Goal: Information Seeking & Learning: Learn about a topic

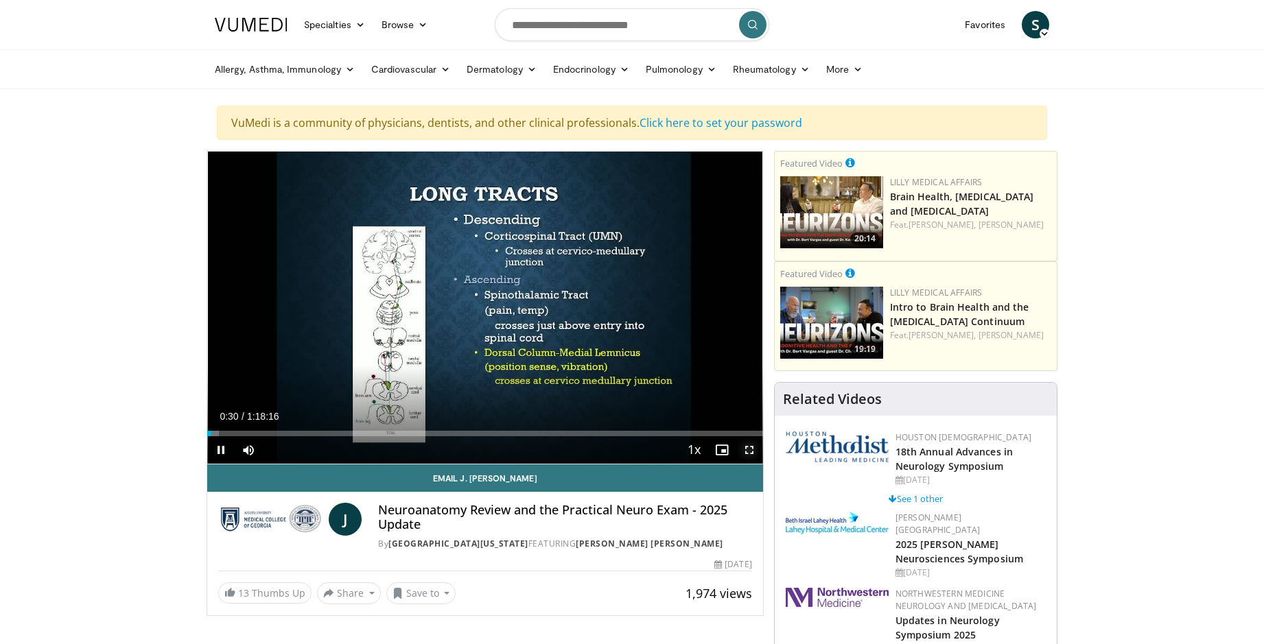
click at [749, 444] on span "Video Player" at bounding box center [748, 449] width 27 height 27
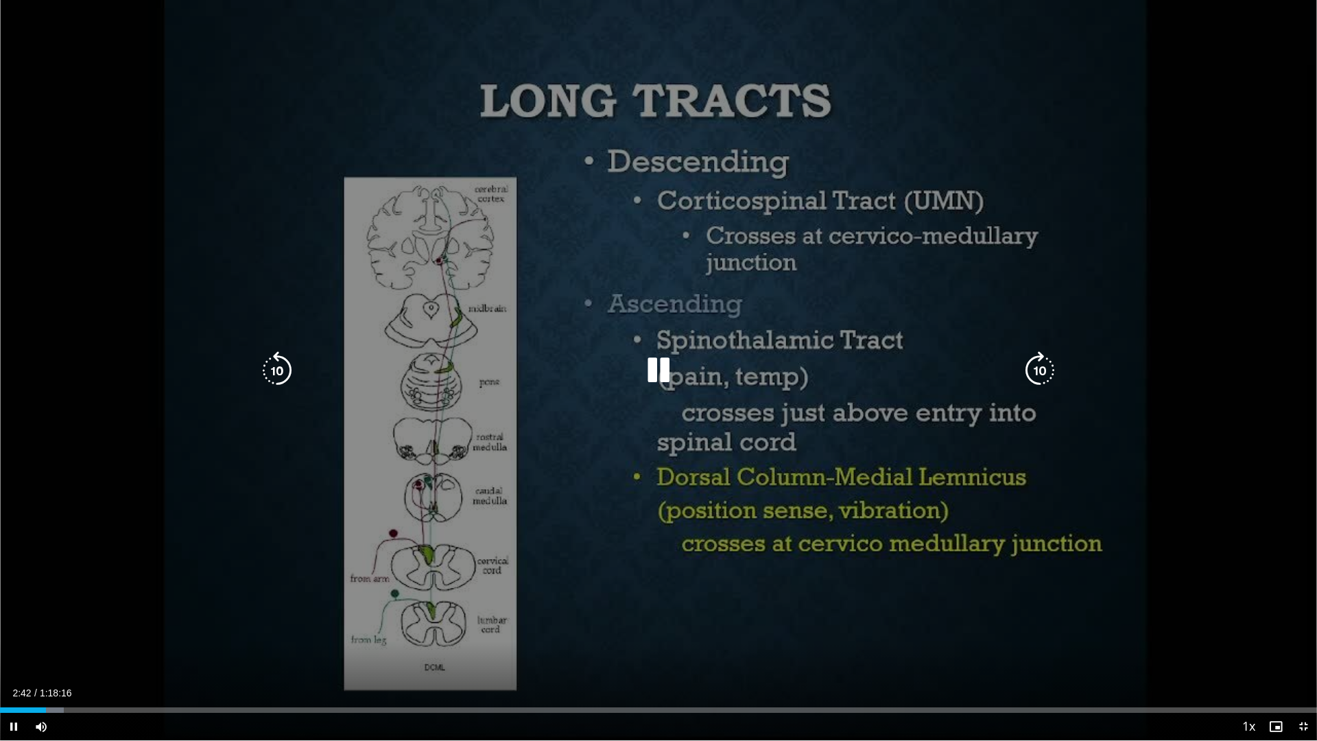
click at [664, 360] on icon "Video Player" at bounding box center [658, 370] width 38 height 38
click at [619, 368] on div "Video Player" at bounding box center [658, 370] width 790 height 27
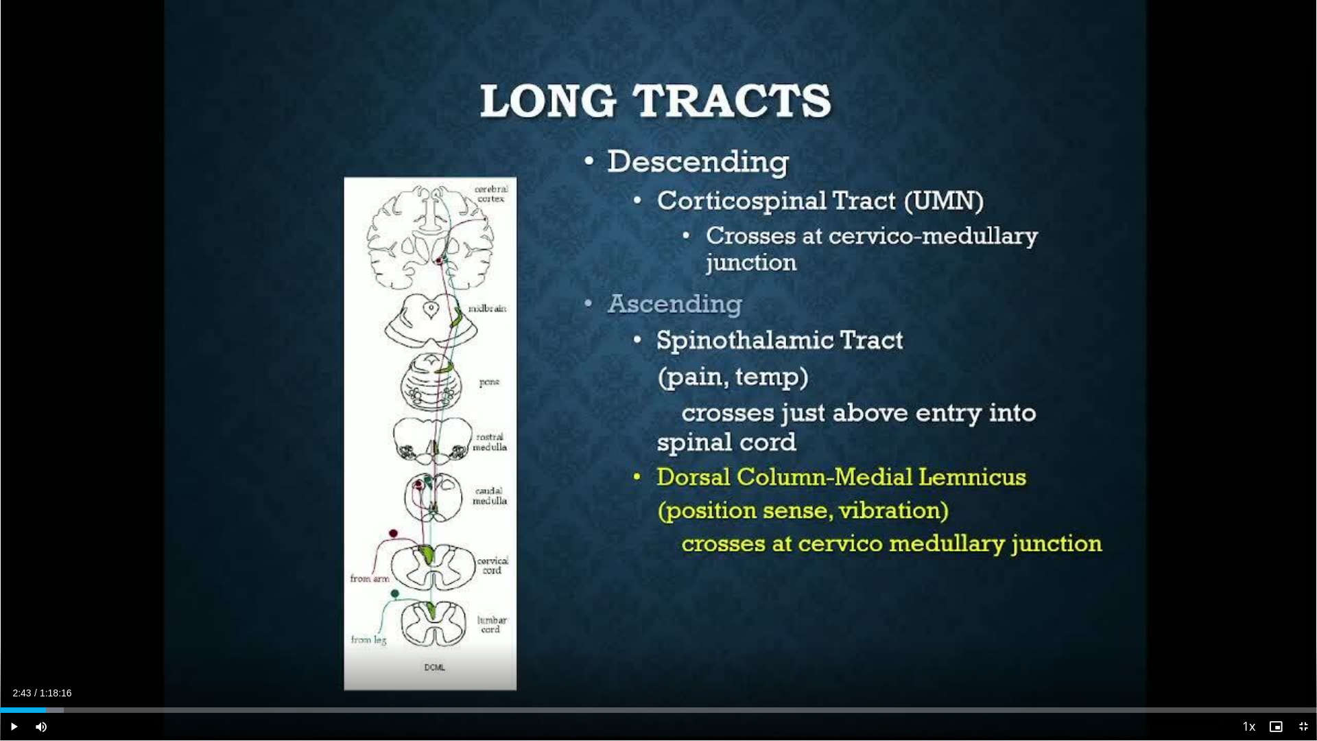
click at [646, 368] on div "10 seconds Tap to unmute" at bounding box center [658, 370] width 1317 height 740
click at [1263, 643] on span "Video Player" at bounding box center [1303, 726] width 27 height 27
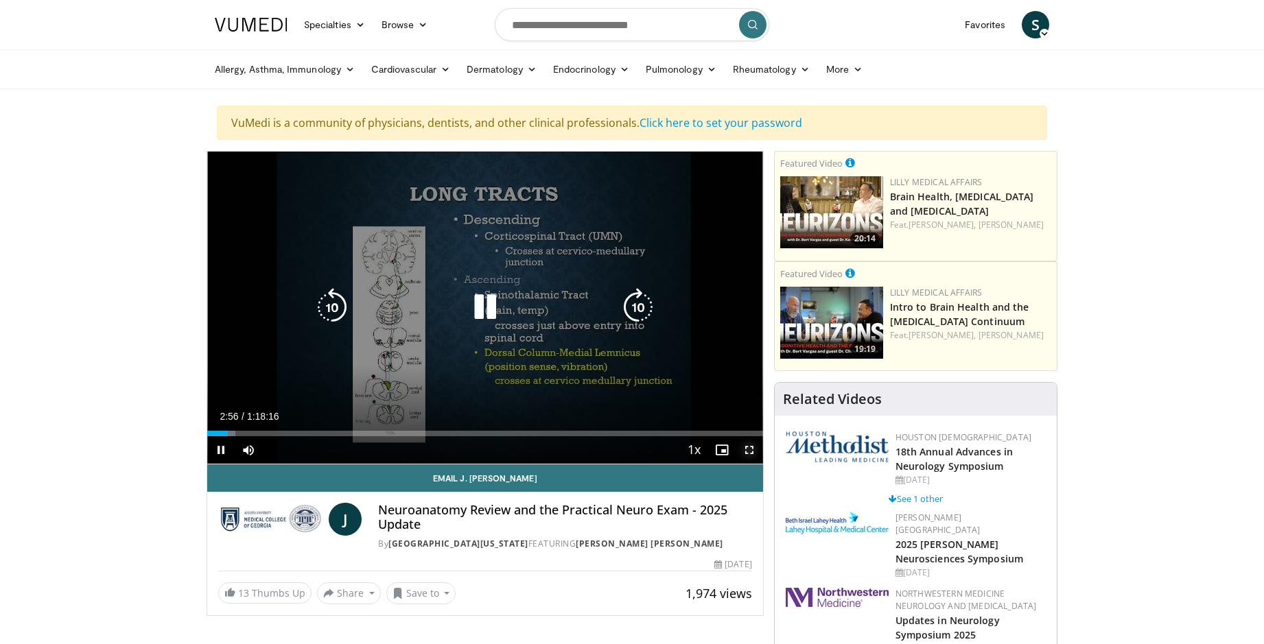
drag, startPoint x: 748, startPoint y: 450, endPoint x: 772, endPoint y: 504, distance: 58.6
click at [748, 450] on span "Video Player" at bounding box center [748, 449] width 27 height 27
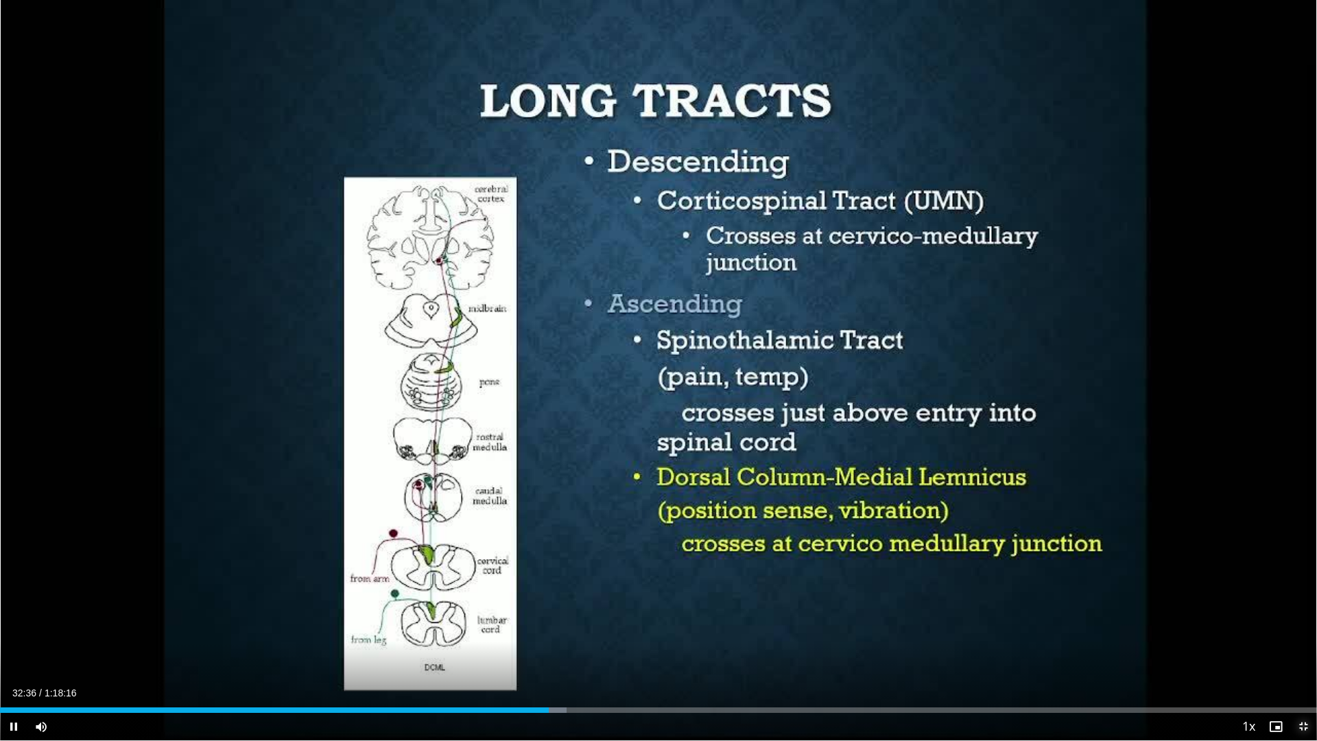
click at [1263, 643] on span "Video Player" at bounding box center [1303, 726] width 27 height 27
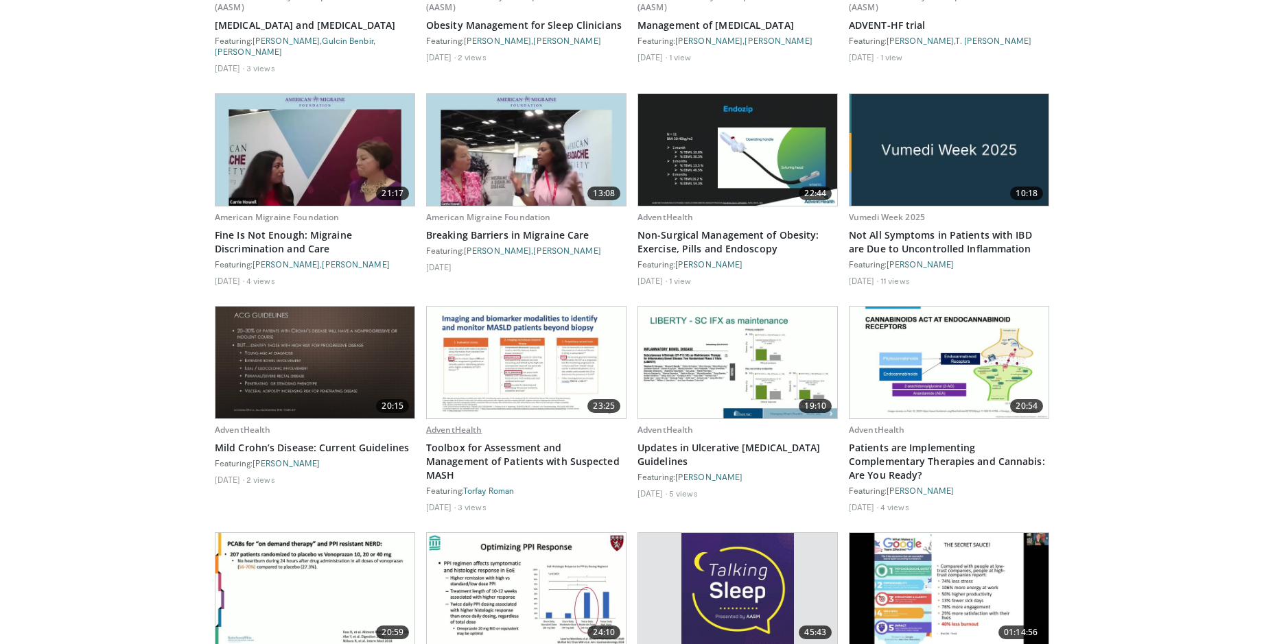
scroll to position [1784, 0]
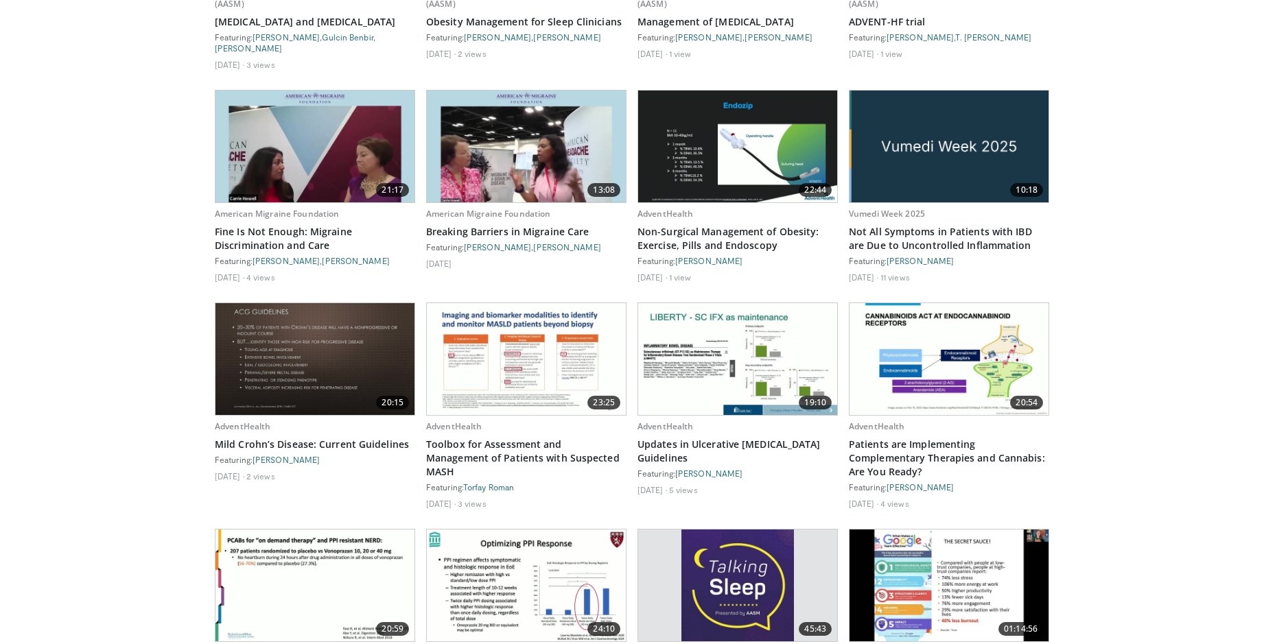
drag, startPoint x: 461, startPoint y: 404, endPoint x: 1131, endPoint y: 230, distance: 692.3
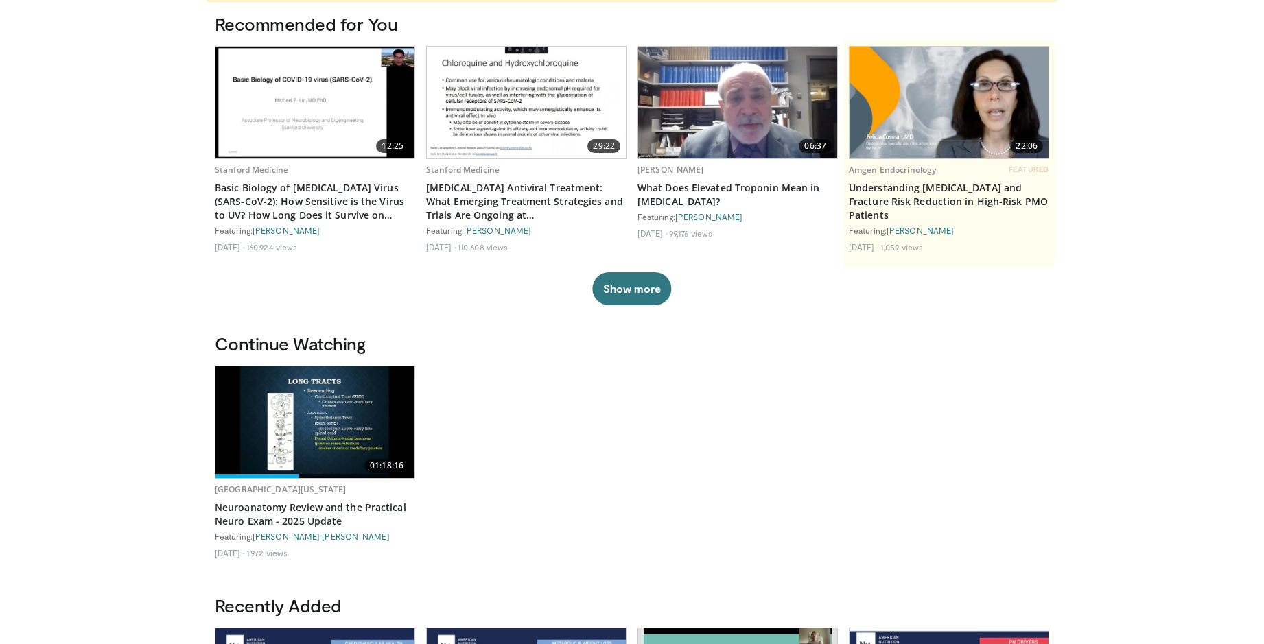
scroll to position [0, 0]
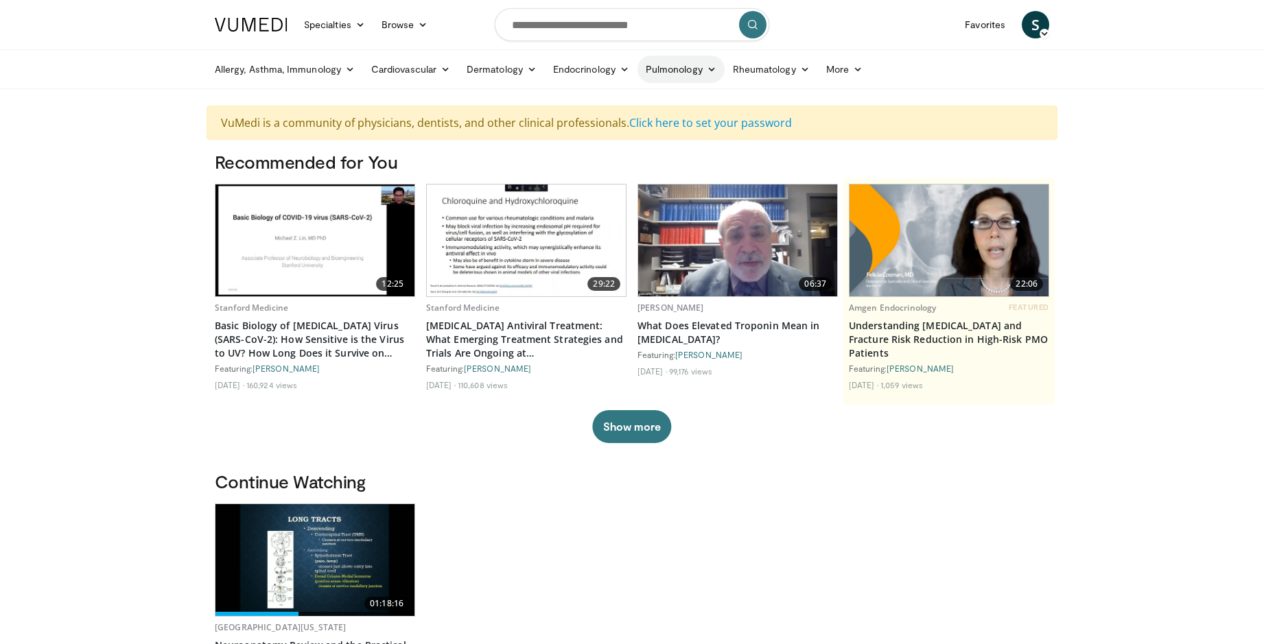
click at [705, 69] on link "Pulmonology" at bounding box center [680, 69] width 87 height 27
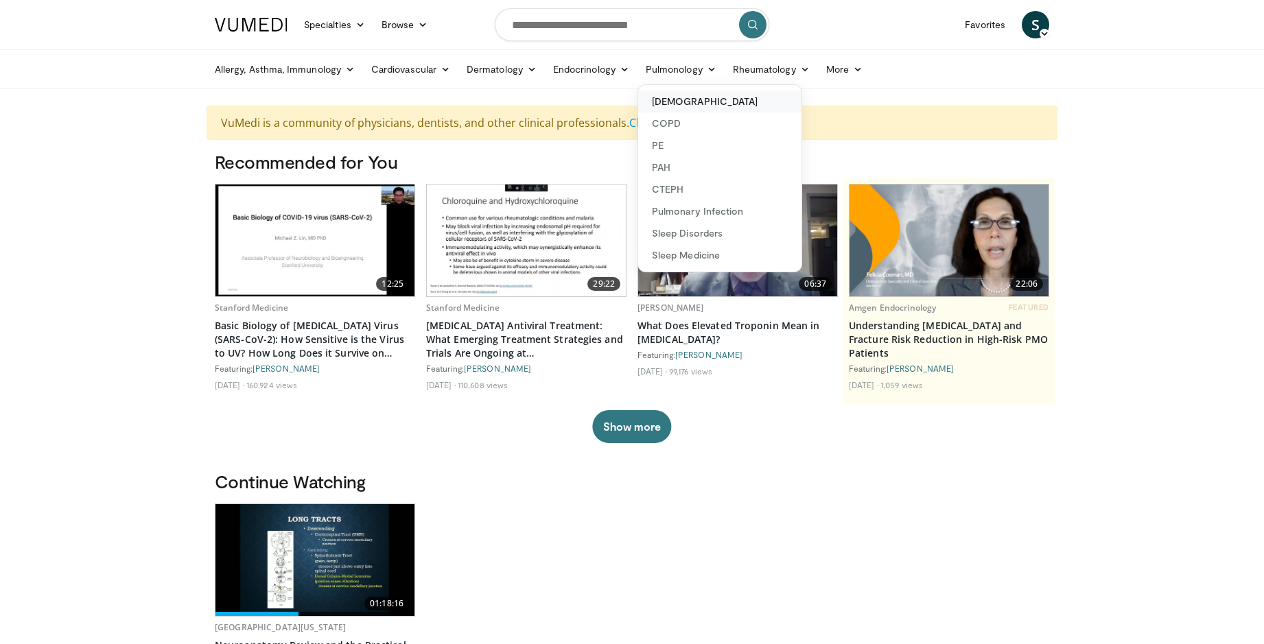
click at [670, 102] on link "[DEMOGRAPHIC_DATA]" at bounding box center [719, 102] width 163 height 22
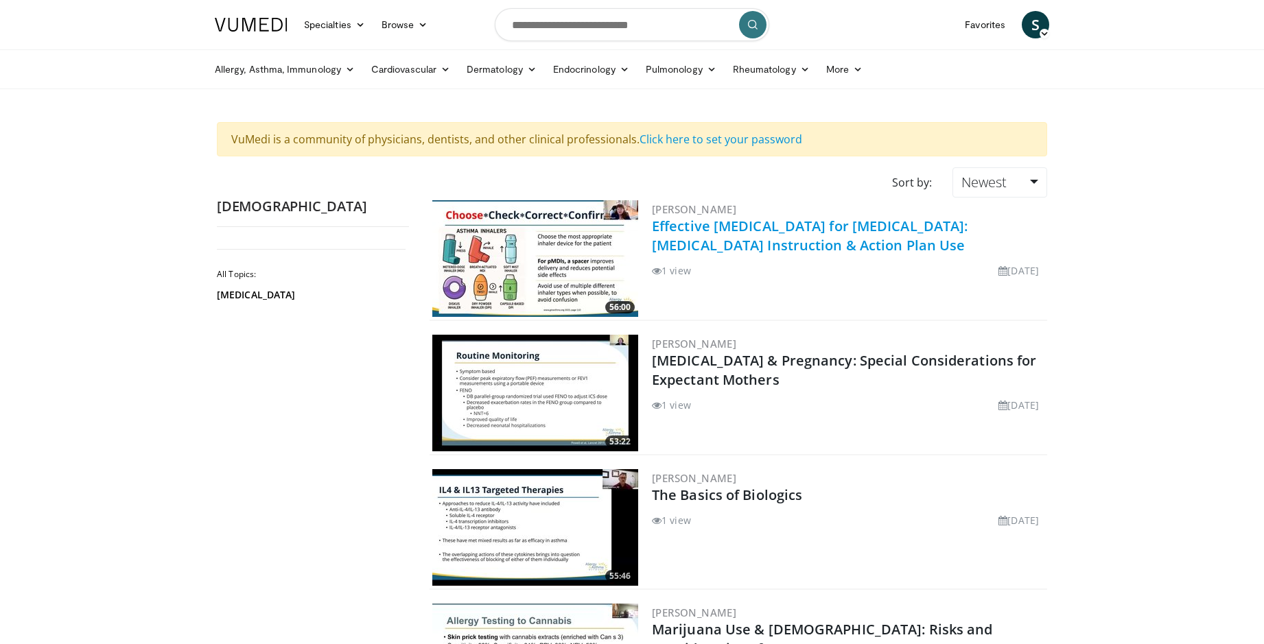
click at [720, 246] on link "Effective Patient Education for Asthma: Inhaler Instruction & Action Plan Use" at bounding box center [810, 236] width 316 height 38
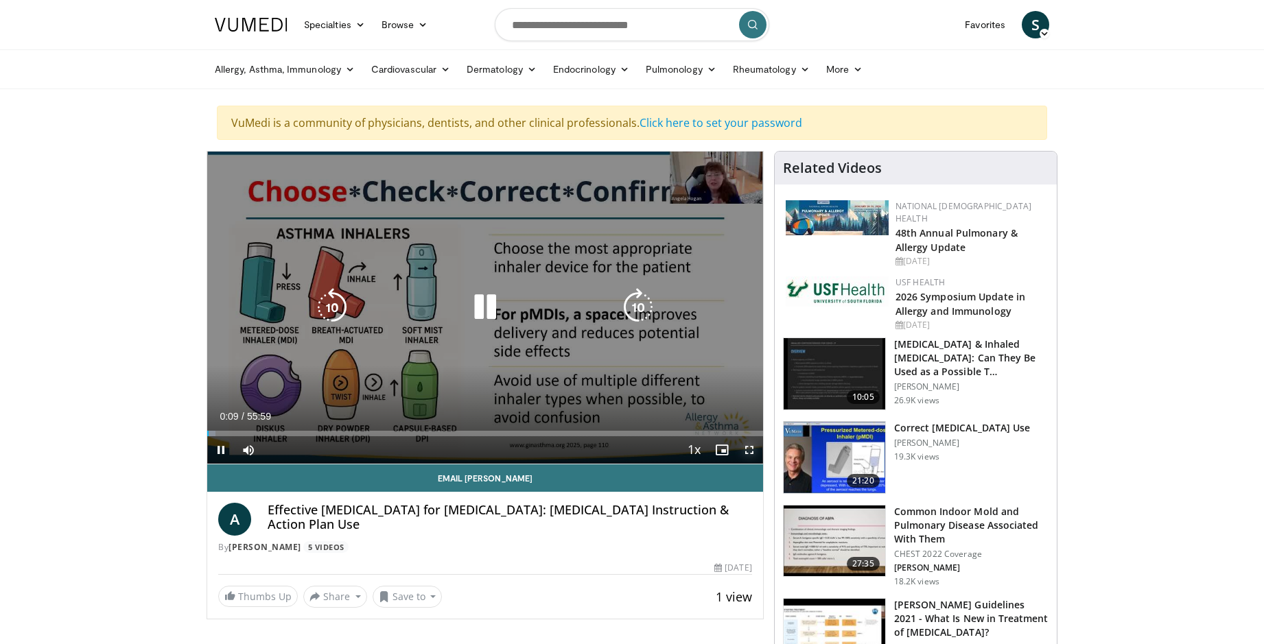
drag, startPoint x: 749, startPoint y: 451, endPoint x: 768, endPoint y: 506, distance: 58.1
click at [749, 451] on span "Video Player" at bounding box center [748, 449] width 27 height 27
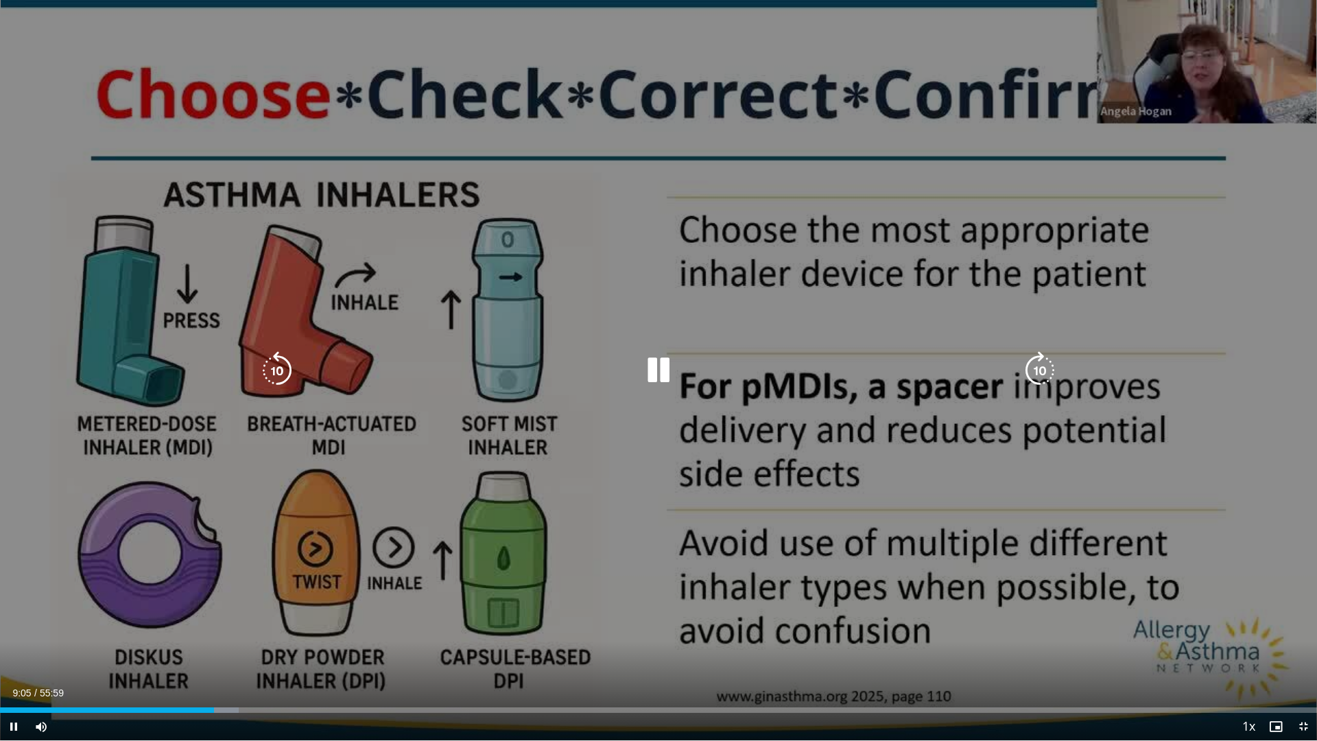
click at [658, 394] on div "10 seconds Tap to unmute" at bounding box center [658, 370] width 1317 height 740
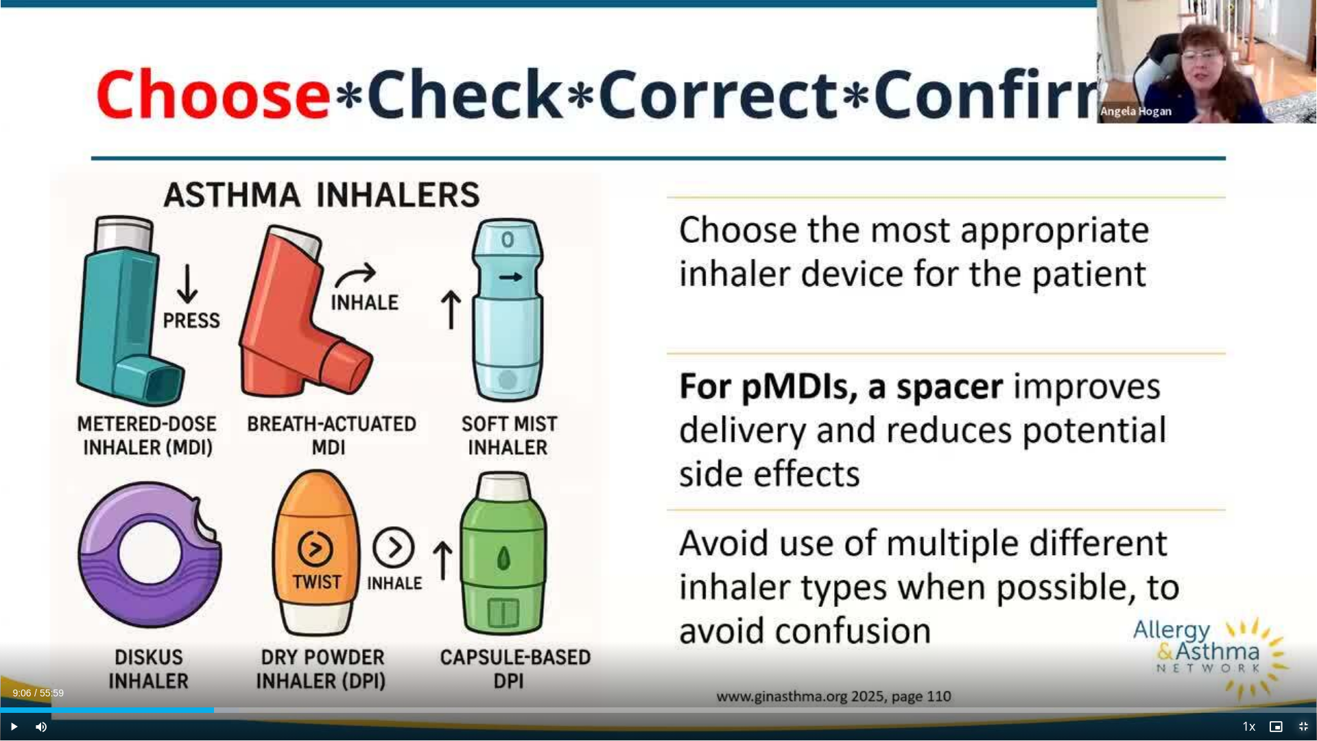
click at [1273, 643] on span "Video Player" at bounding box center [1303, 726] width 27 height 27
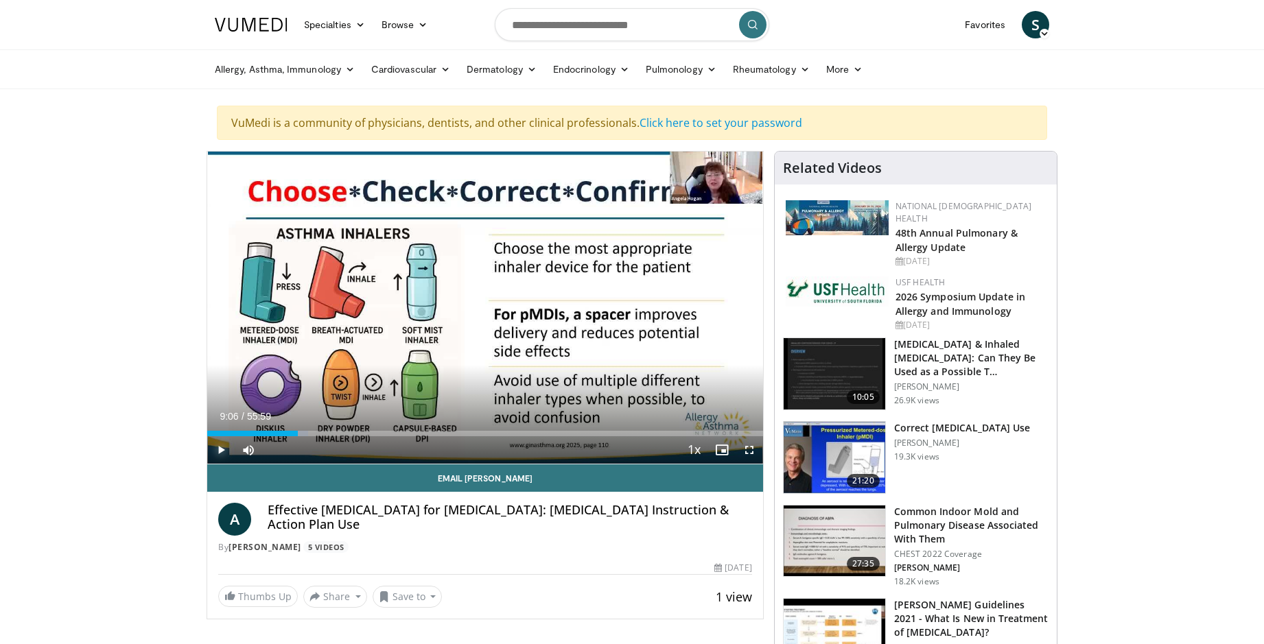
click at [221, 449] on span "Video Player" at bounding box center [220, 449] width 27 height 27
click at [753, 447] on span "Video Player" at bounding box center [748, 449] width 27 height 27
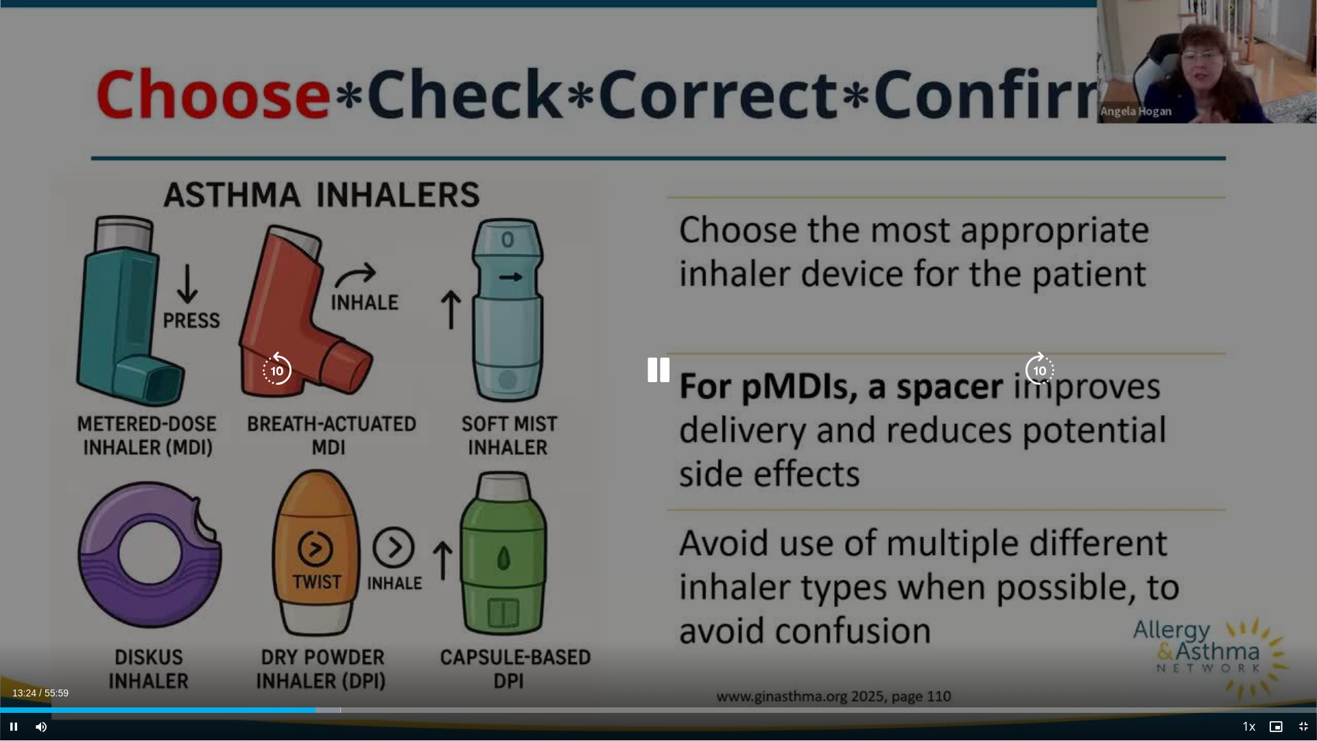
click at [679, 375] on div "Video Player" at bounding box center [658, 370] width 790 height 27
click at [638, 378] on div "Video Player" at bounding box center [658, 370] width 790 height 27
click at [650, 372] on icon "Video Player" at bounding box center [658, 370] width 38 height 38
click at [677, 351] on icon "Video Player" at bounding box center [658, 370] width 38 height 38
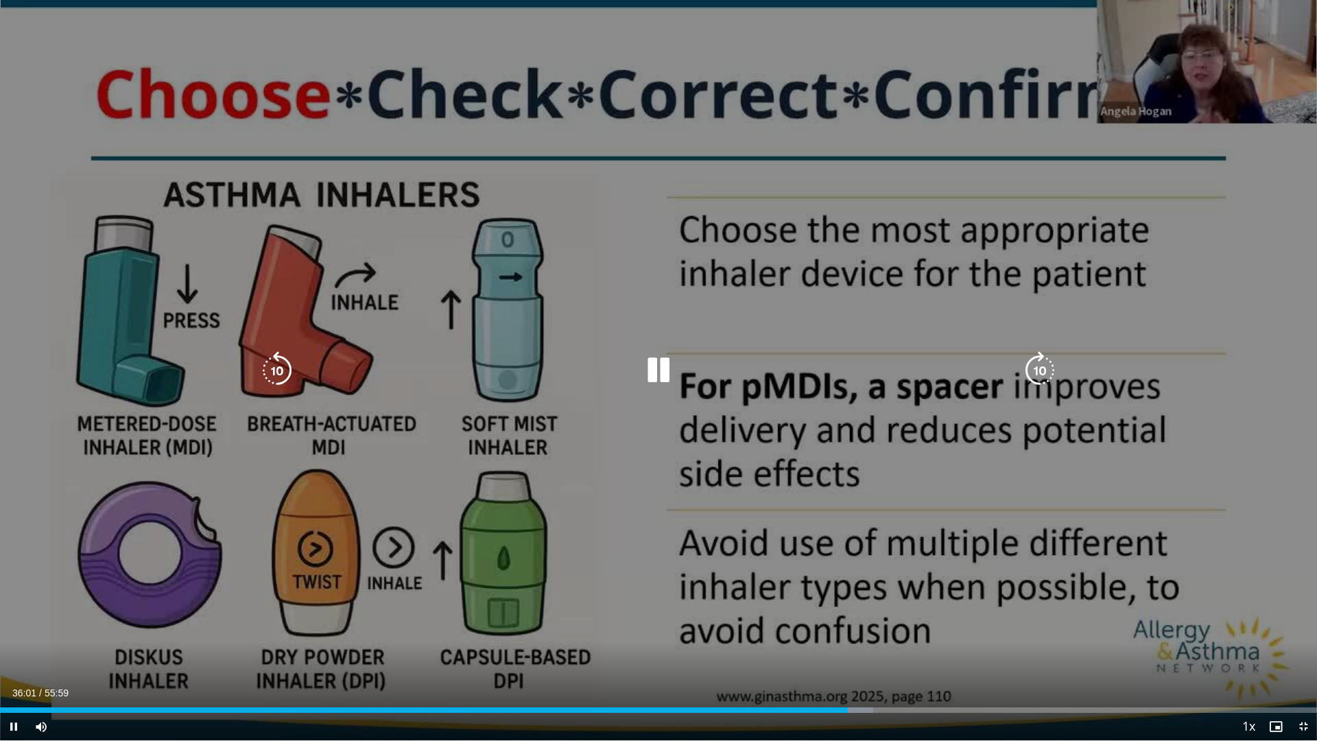
click at [565, 504] on div "10 seconds Tap to unmute" at bounding box center [658, 370] width 1317 height 740
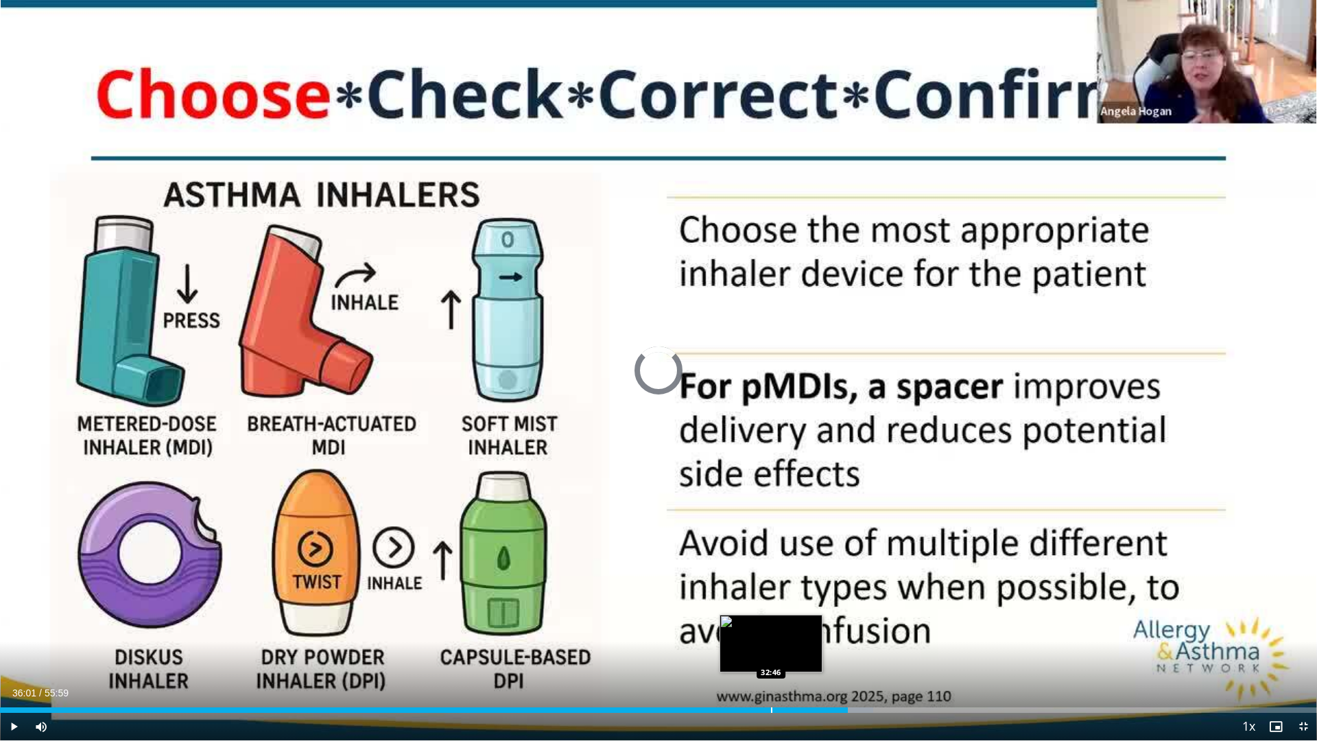
click at [771, 643] on div "Progress Bar" at bounding box center [771, 709] width 1 height 5
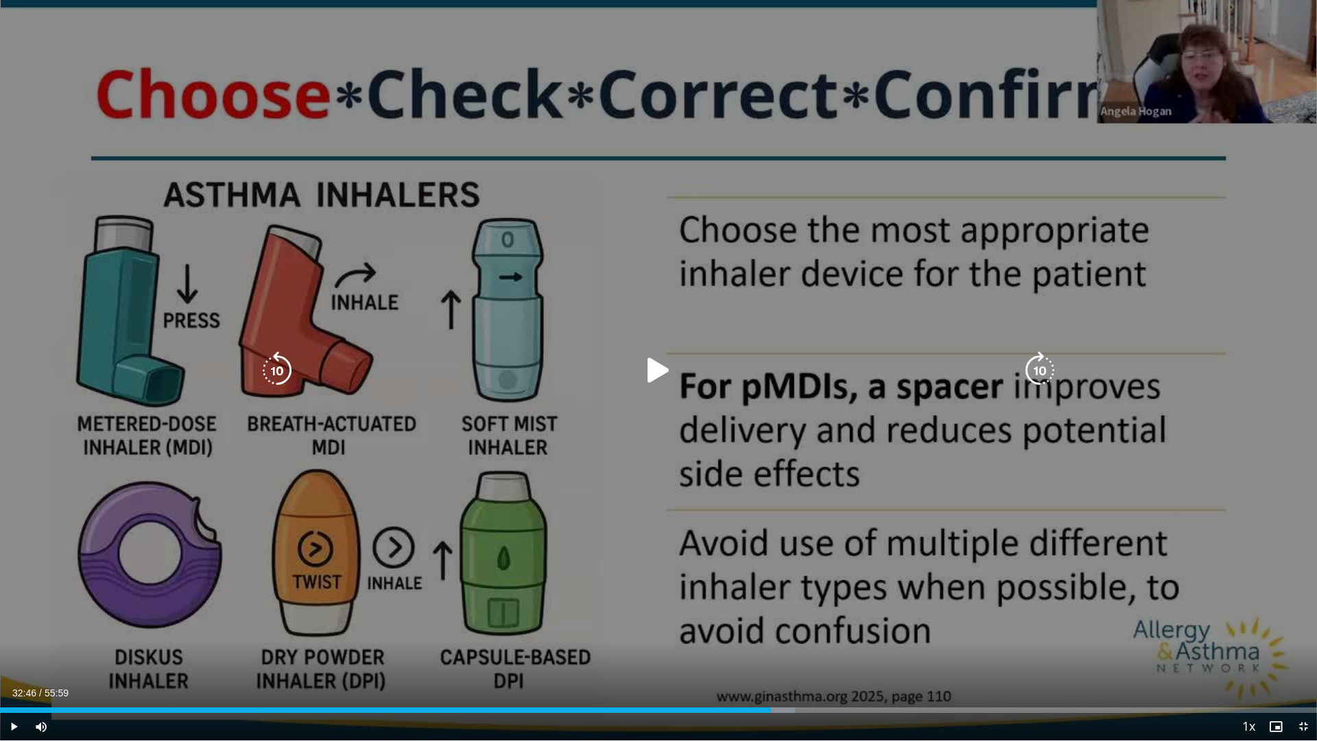
click at [656, 347] on div "10 seconds Tap to unmute" at bounding box center [658, 370] width 1317 height 740
click at [656, 342] on div "10 seconds Tap to unmute" at bounding box center [658, 370] width 1317 height 740
click at [648, 388] on icon "Video Player" at bounding box center [658, 370] width 38 height 38
click at [590, 458] on div "10 seconds Tap to unmute" at bounding box center [658, 370] width 1317 height 740
click at [671, 362] on icon "Video Player" at bounding box center [658, 370] width 38 height 38
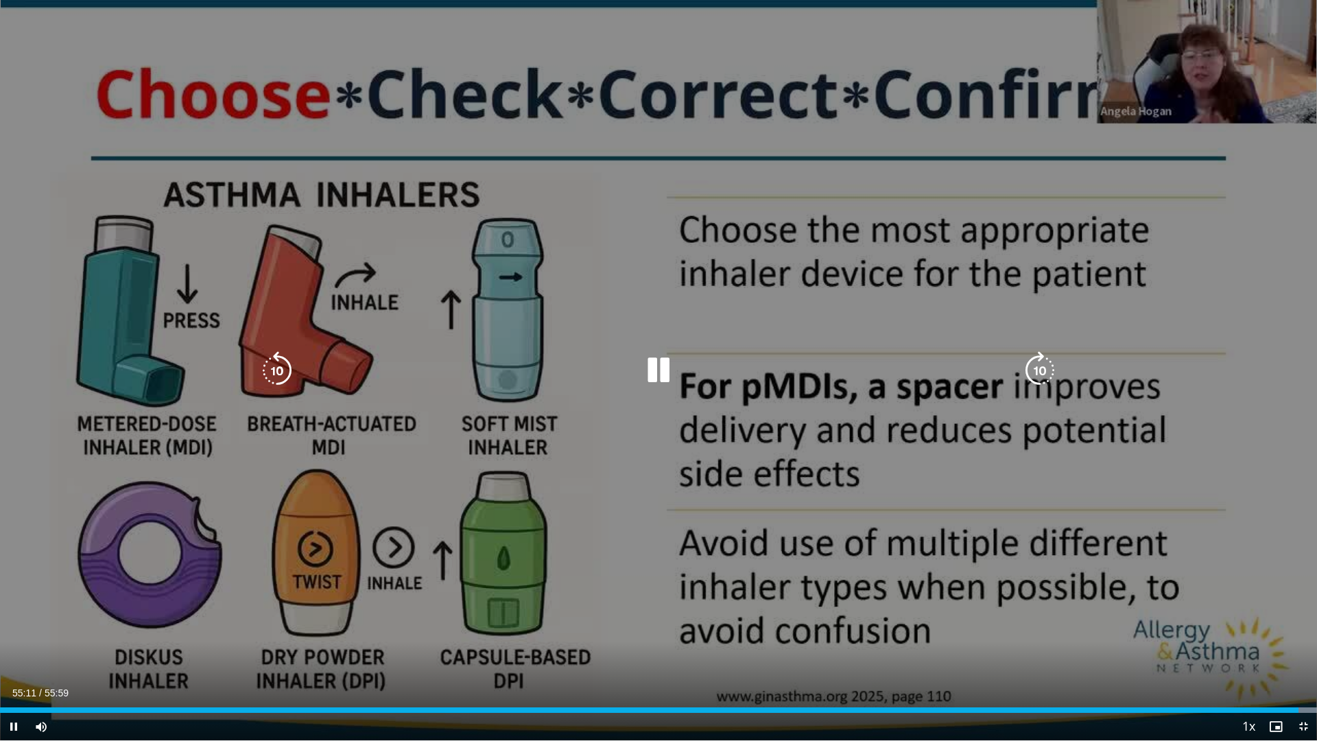
click at [641, 367] on icon "Video Player" at bounding box center [658, 370] width 38 height 38
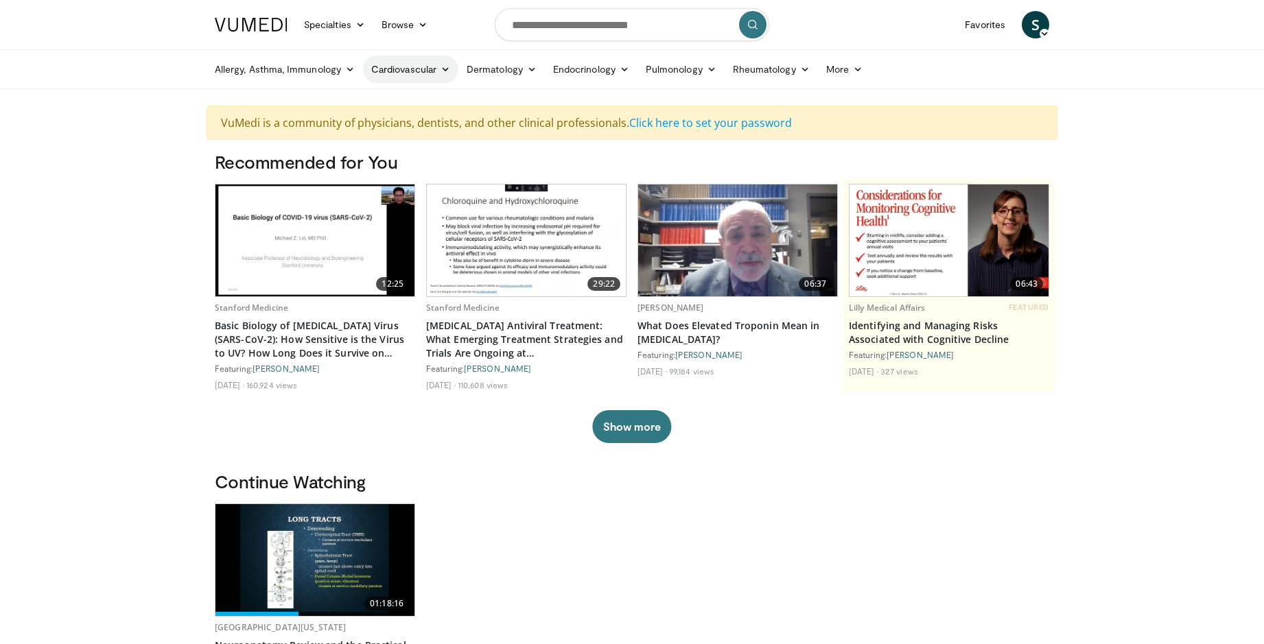
click at [445, 67] on icon at bounding box center [445, 69] width 10 height 10
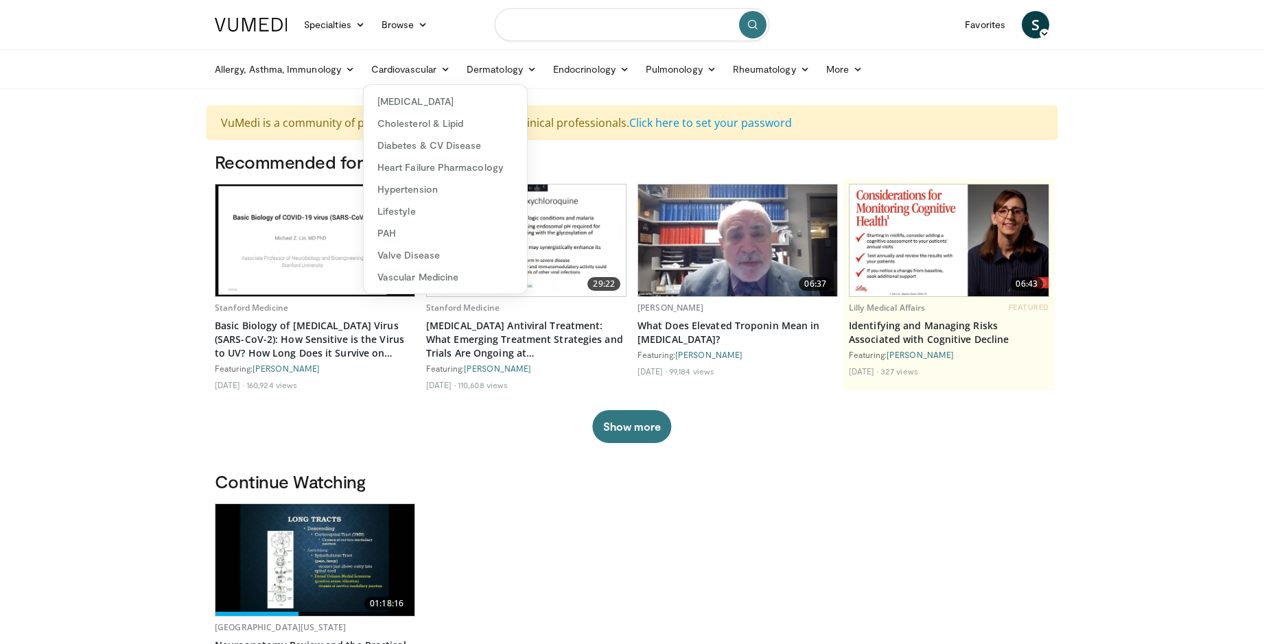
click at [558, 25] on input "Search topics, interventions" at bounding box center [632, 24] width 274 height 33
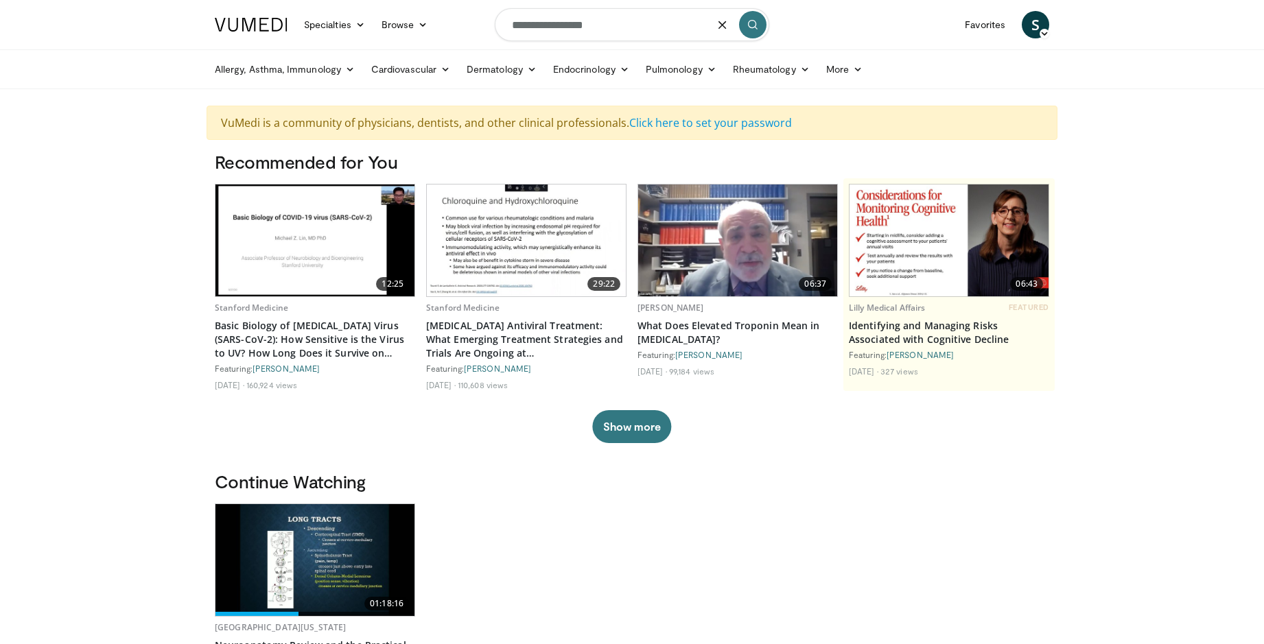
type input "**********"
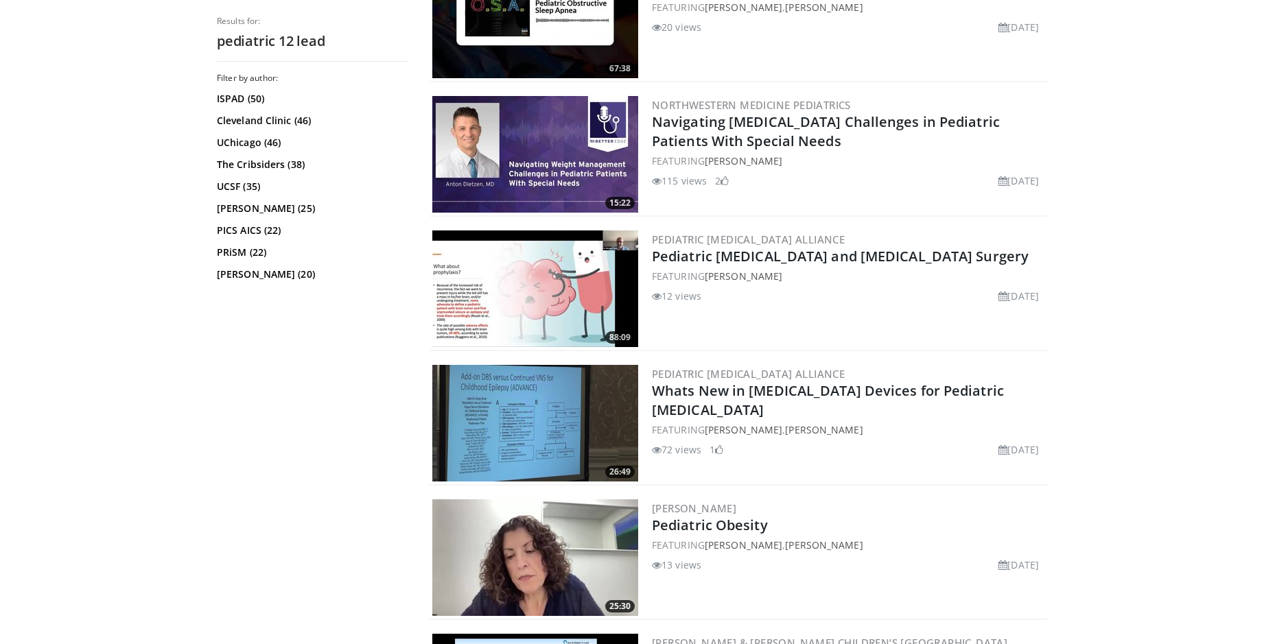
scroll to position [960, 0]
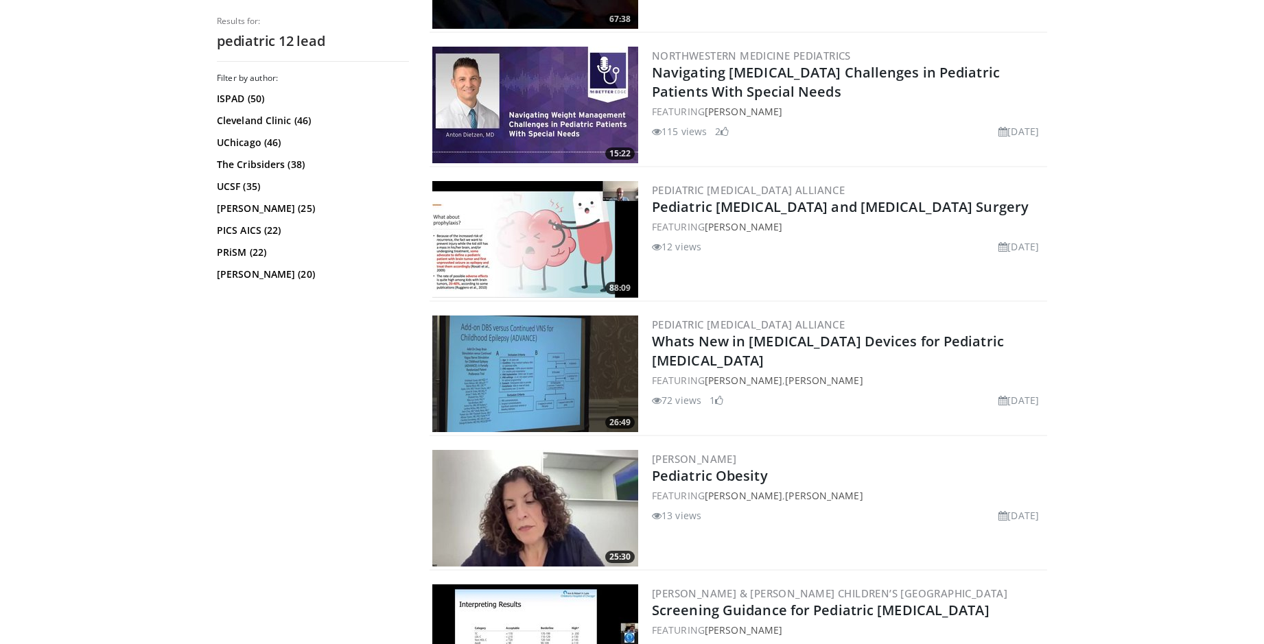
click at [544, 474] on img at bounding box center [535, 508] width 206 height 117
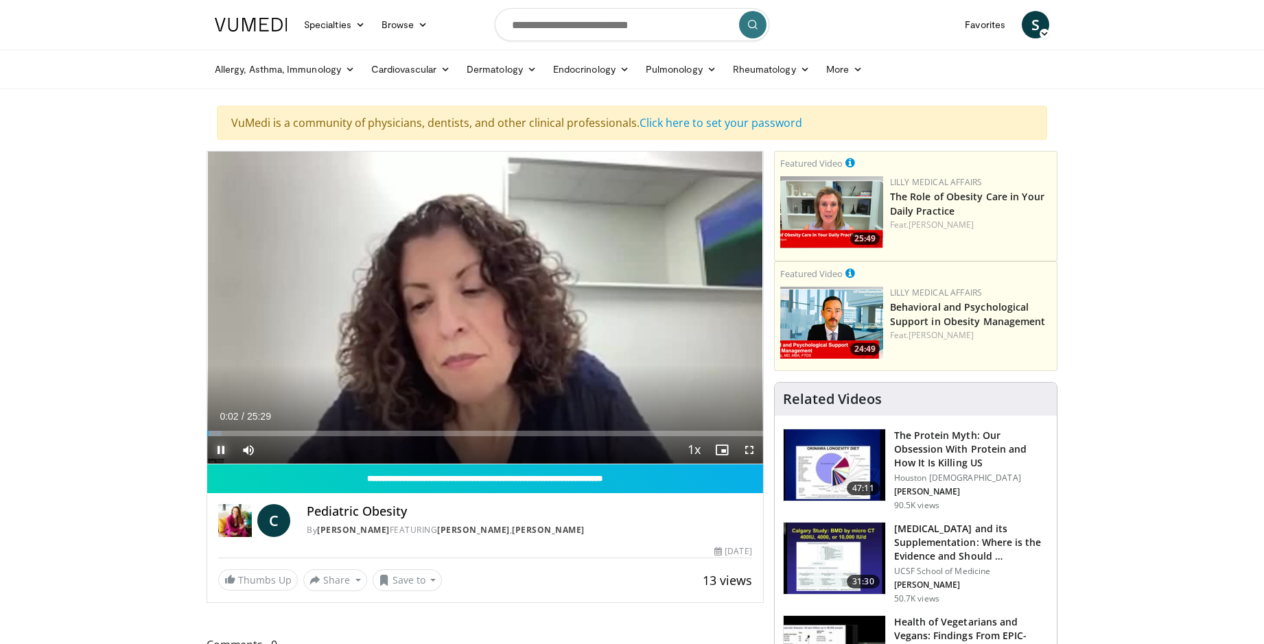
click at [220, 447] on span "Video Player" at bounding box center [220, 449] width 27 height 27
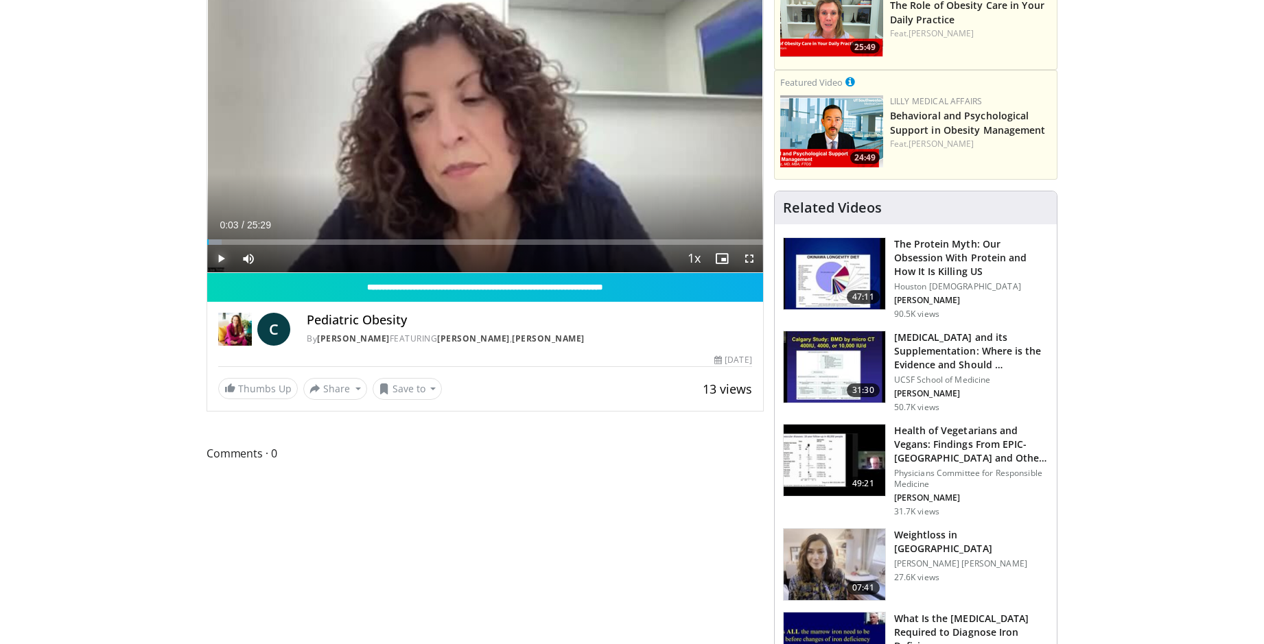
scroll to position [206, 0]
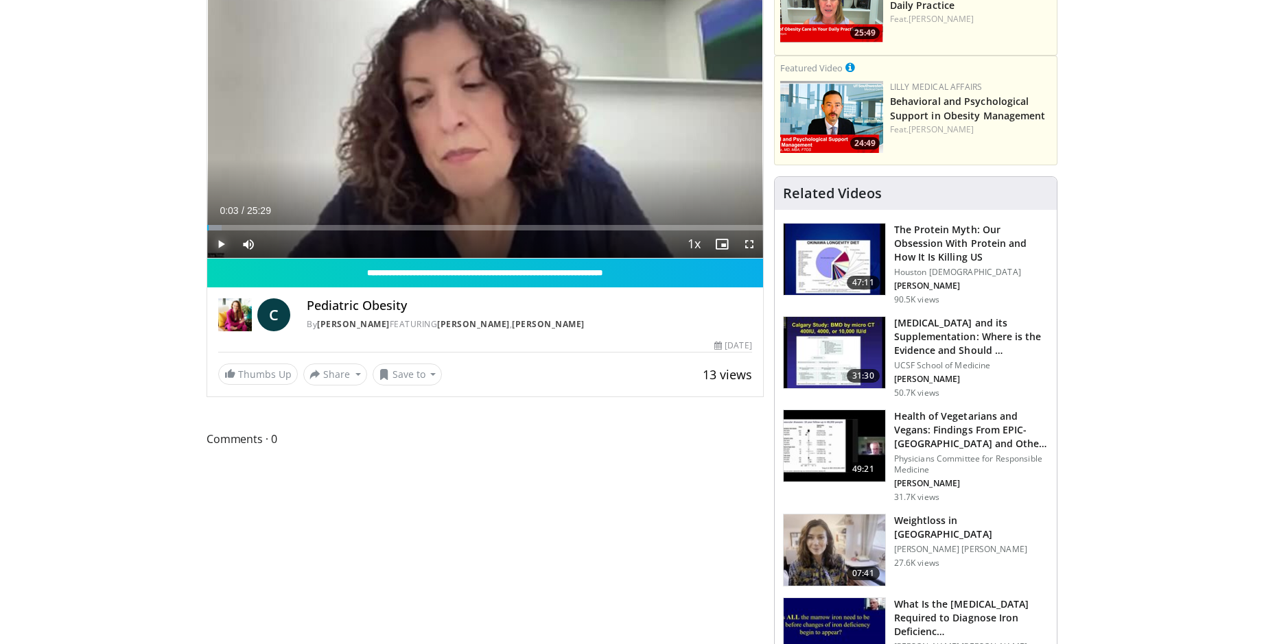
click at [223, 241] on span "Video Player" at bounding box center [220, 243] width 27 height 27
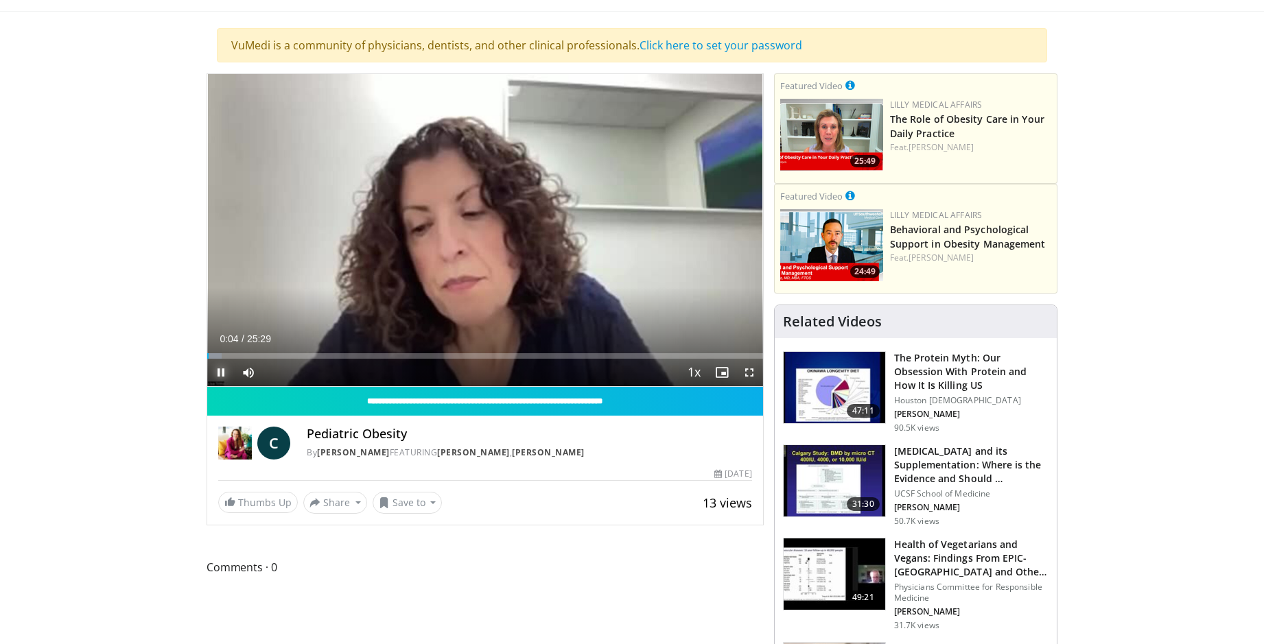
scroll to position [0, 0]
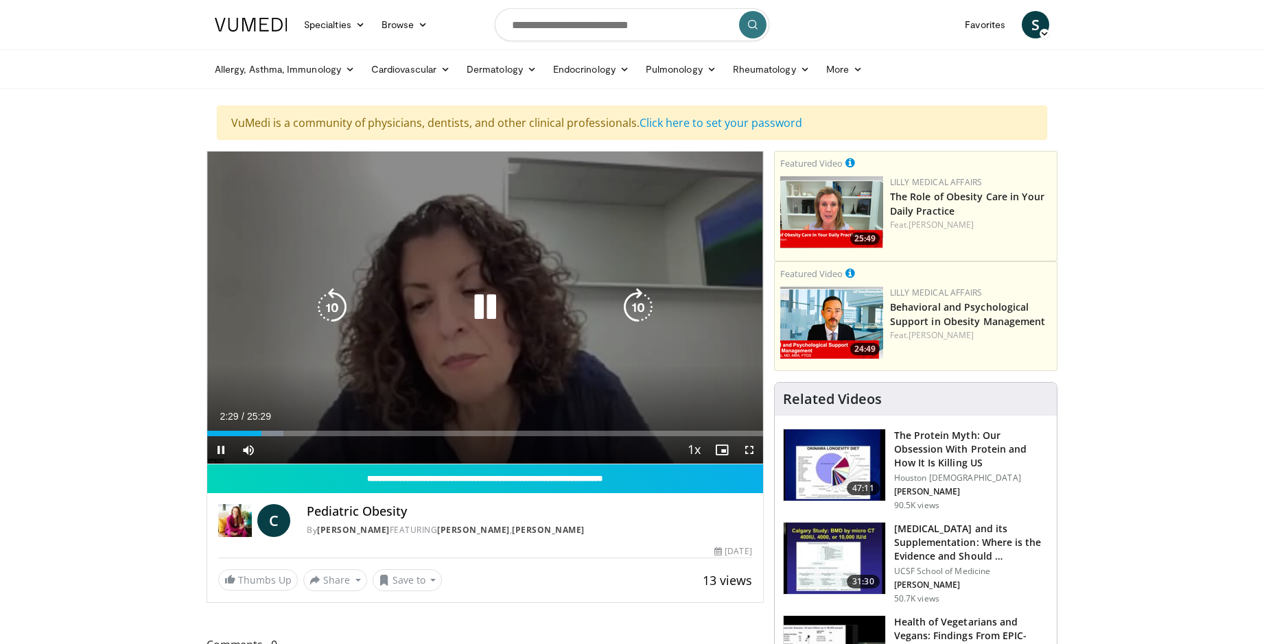
click at [487, 307] on icon "Video Player" at bounding box center [485, 307] width 38 height 38
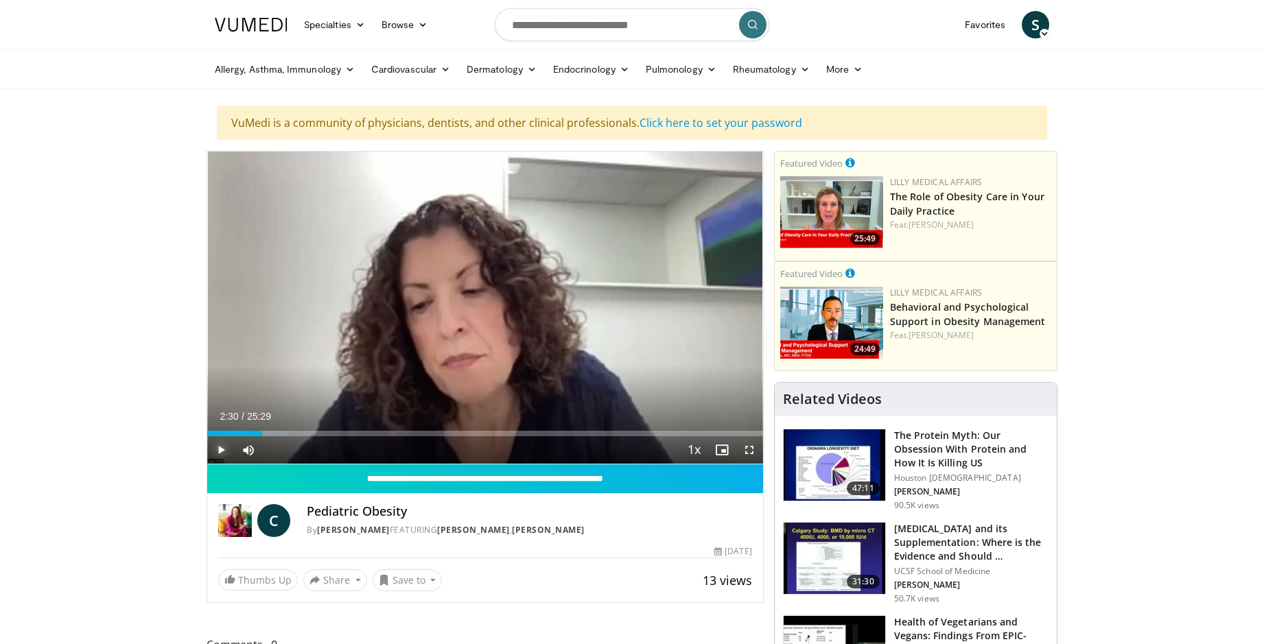
click at [217, 446] on span "Video Player" at bounding box center [220, 449] width 27 height 27
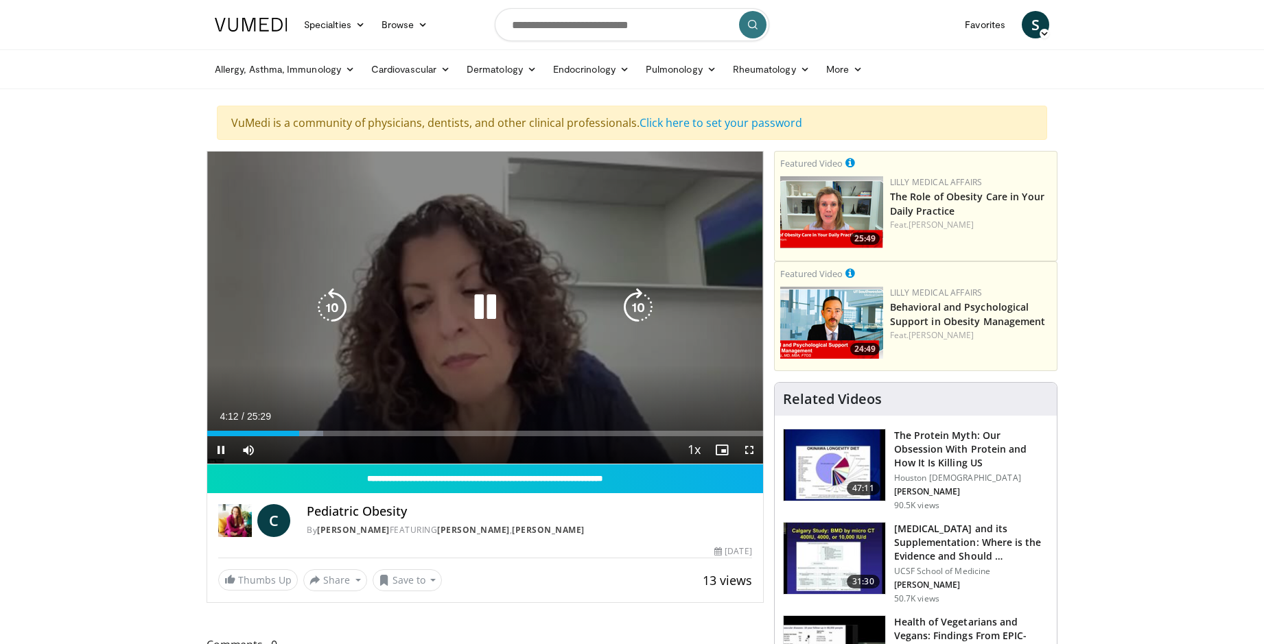
click at [460, 316] on div "Video Player" at bounding box center [484, 307] width 333 height 27
click at [564, 286] on div "10 seconds Tap to unmute" at bounding box center [485, 308] width 556 height 312
